Goal: Task Accomplishment & Management: Manage account settings

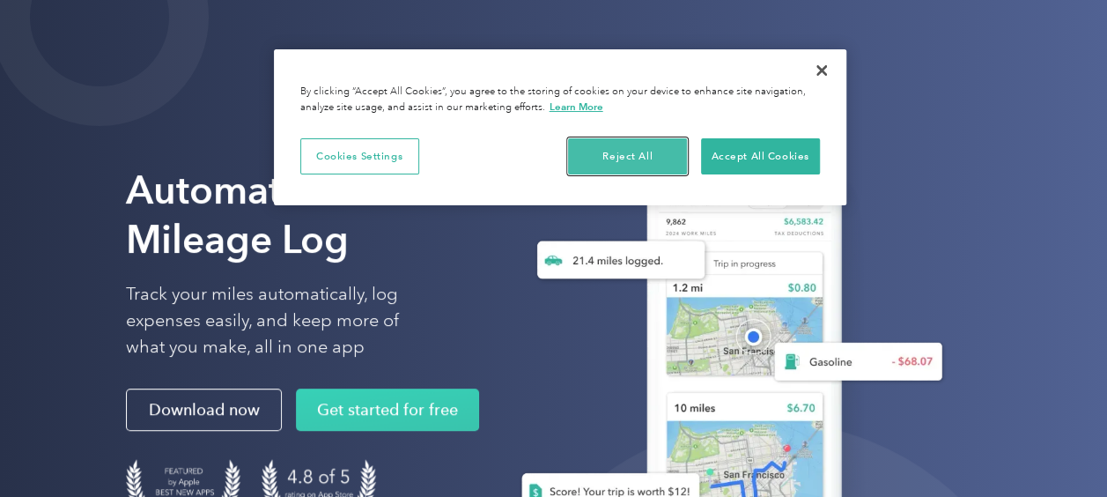
click at [617, 155] on button "Reject All" at bounding box center [627, 156] width 119 height 37
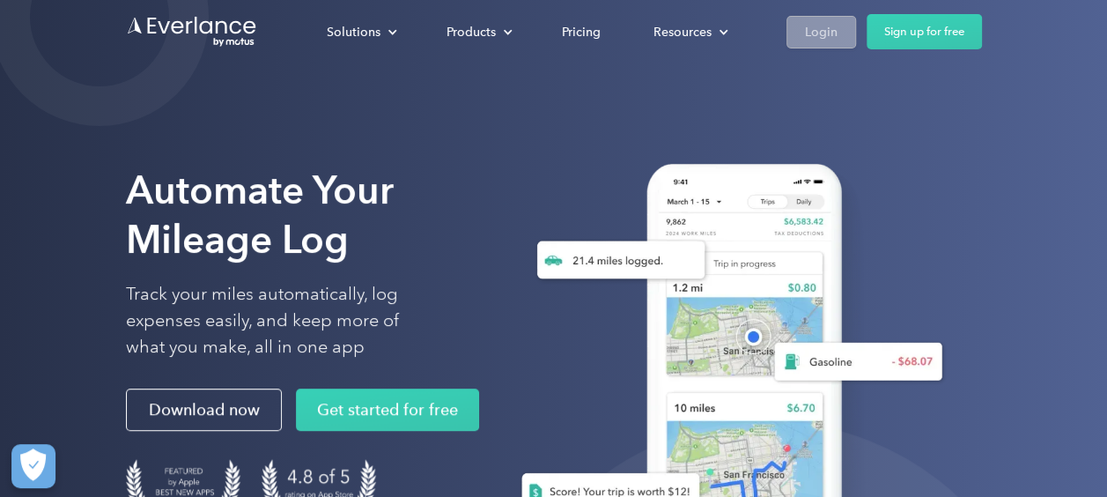
click at [825, 33] on div "Login" at bounding box center [821, 32] width 33 height 22
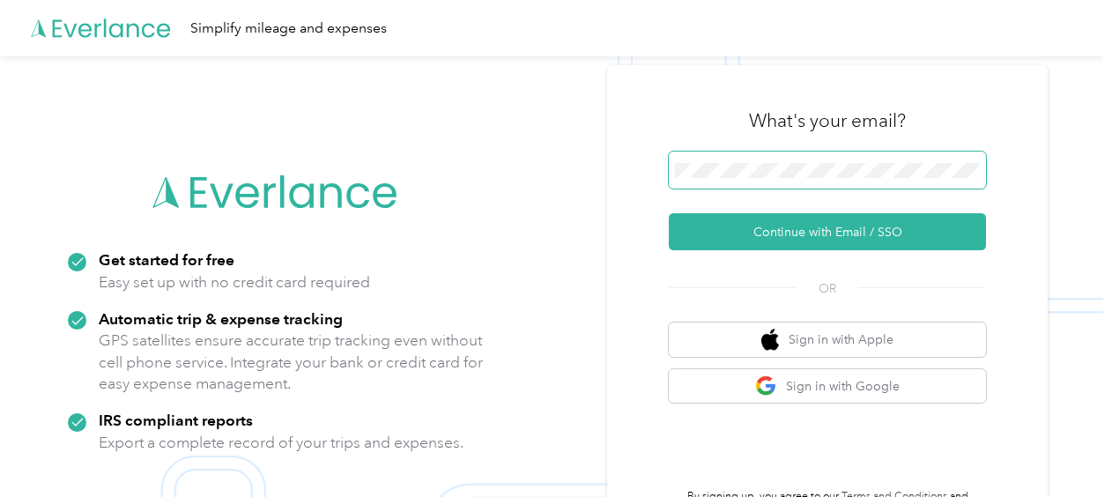
click at [813, 180] on span at bounding box center [827, 170] width 317 height 37
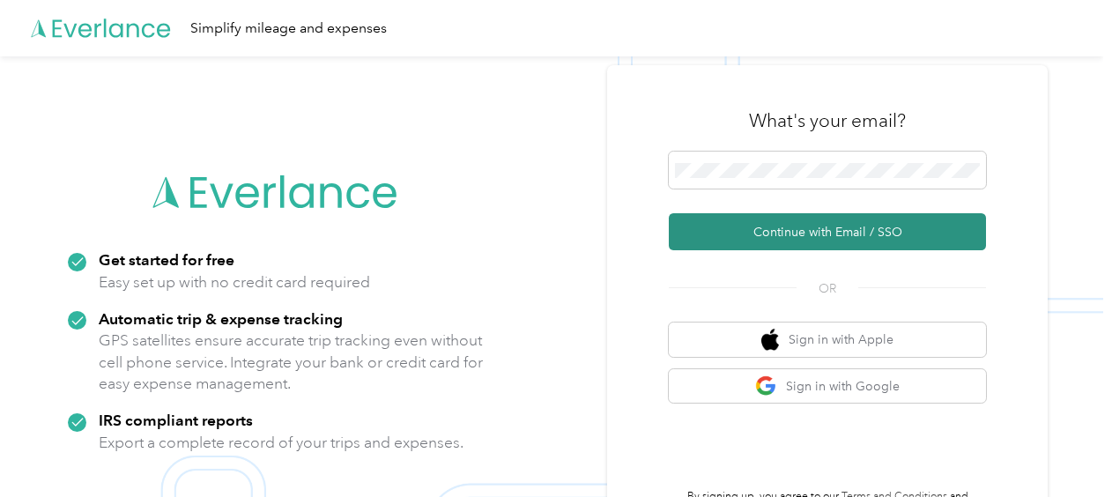
click at [802, 228] on button "Continue with Email / SSO" at bounding box center [827, 231] width 317 height 37
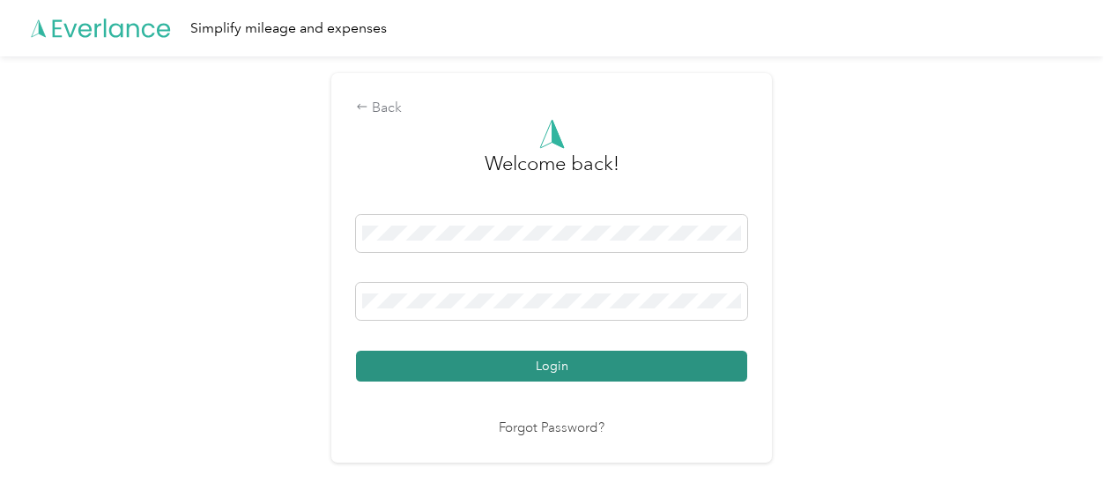
click at [553, 355] on button "Login" at bounding box center [551, 366] width 391 height 31
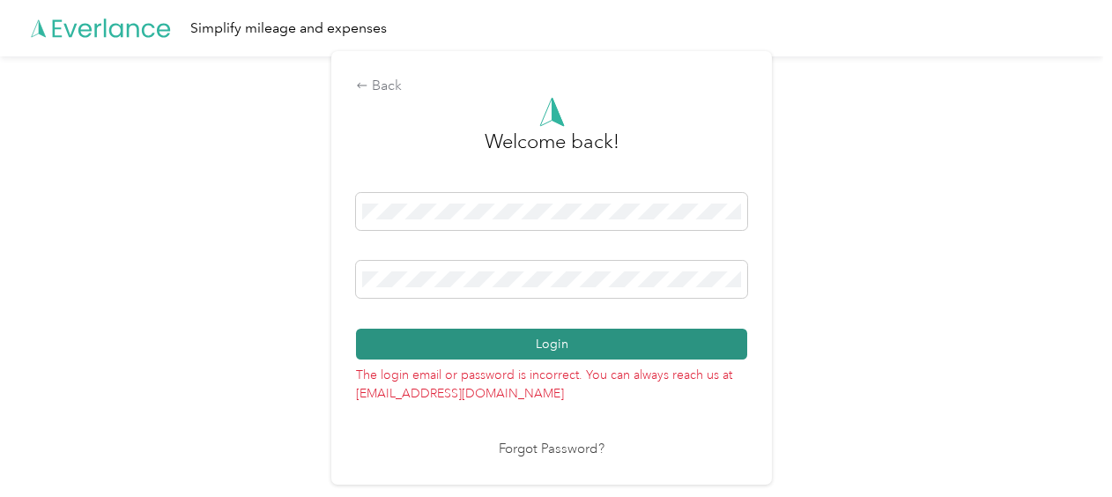
click at [566, 344] on button "Login" at bounding box center [551, 344] width 391 height 31
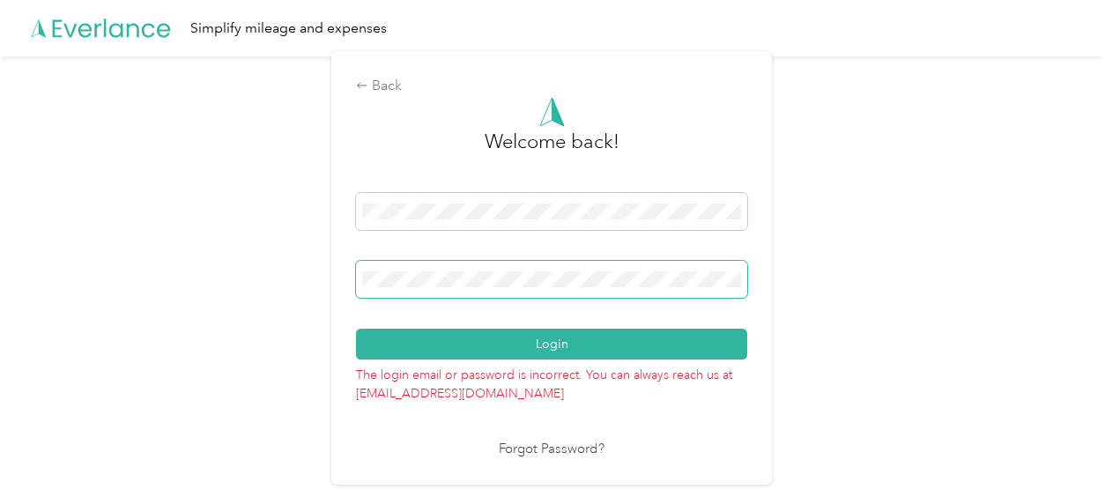
click at [329, 260] on div "Back Welcome back! Login The login email or password is incorrect. You can alwa…" at bounding box center [551, 274] width 1103 height 437
click at [509, 449] on link "Forgot Password?" at bounding box center [552, 450] width 106 height 20
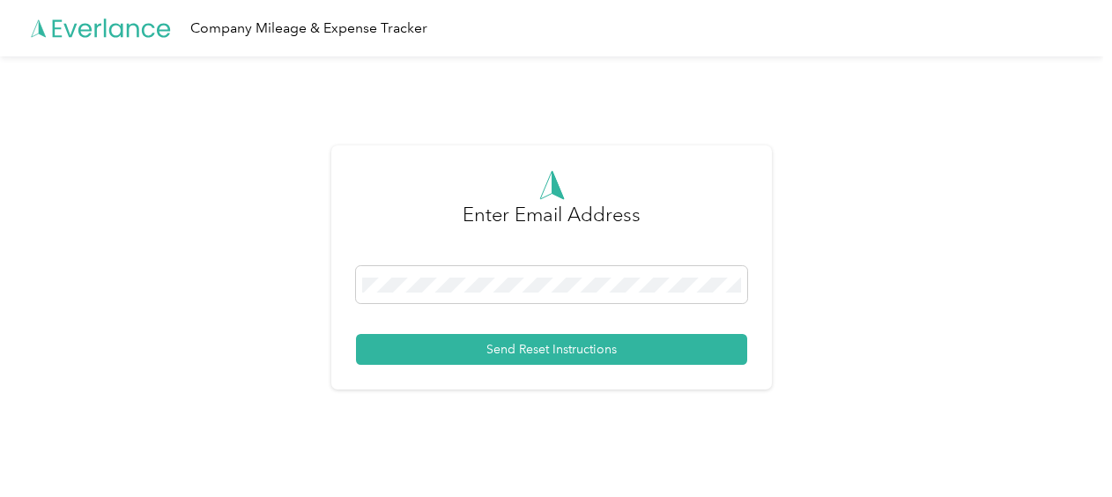
click at [587, 304] on div at bounding box center [551, 287] width 391 height 43
click at [583, 293] on span at bounding box center [551, 284] width 391 height 37
click at [426, 270] on span at bounding box center [551, 284] width 391 height 37
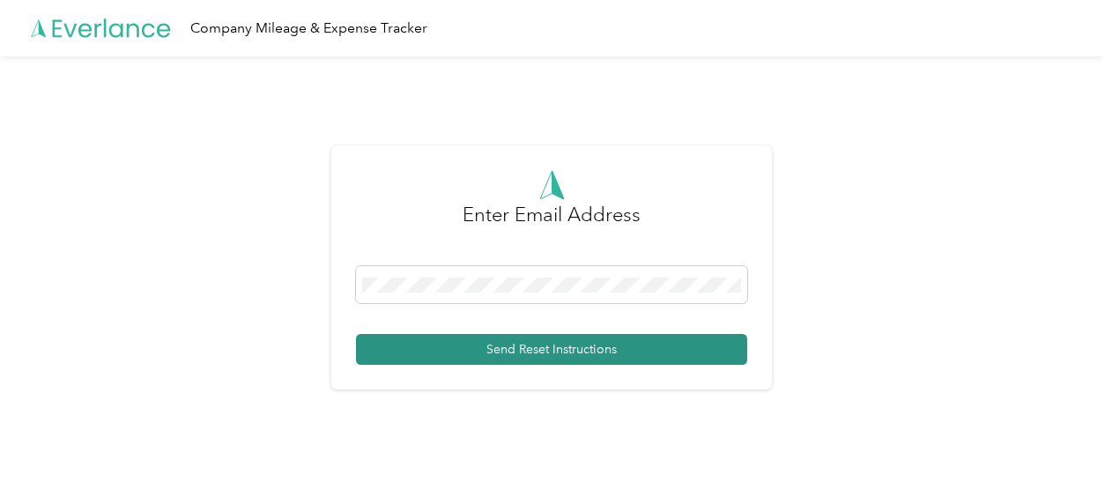
click at [462, 338] on button "Send Reset Instructions" at bounding box center [551, 349] width 391 height 31
